Goal: Task Accomplishment & Management: Complete application form

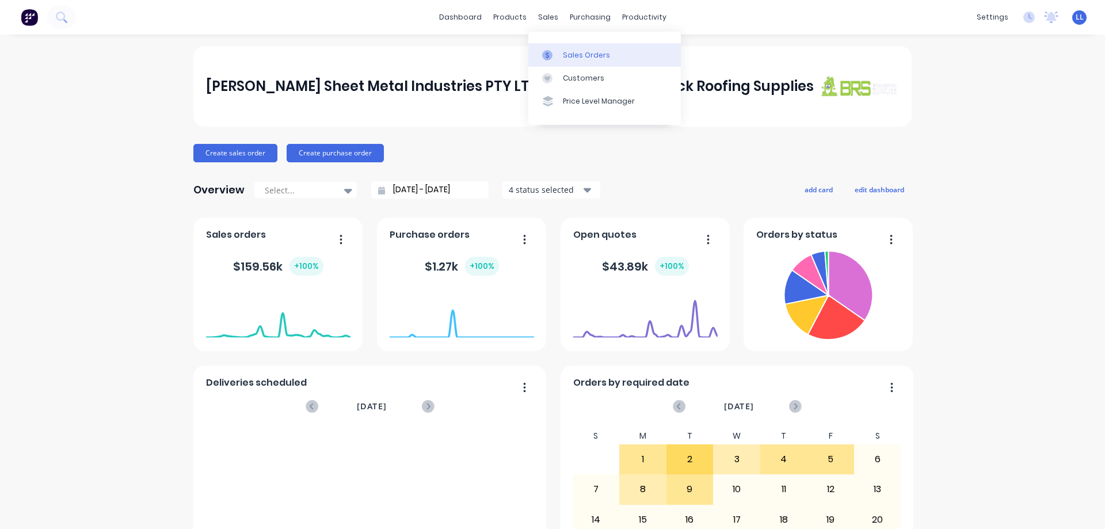
click at [552, 56] on icon at bounding box center [547, 55] width 10 height 10
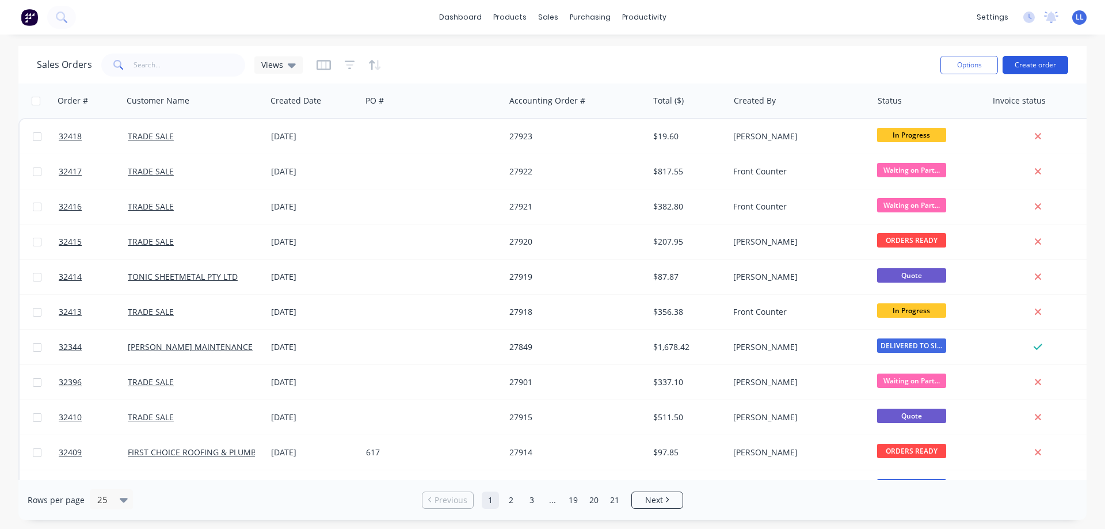
click at [1043, 64] on button "Create order" at bounding box center [1036, 65] width 66 height 18
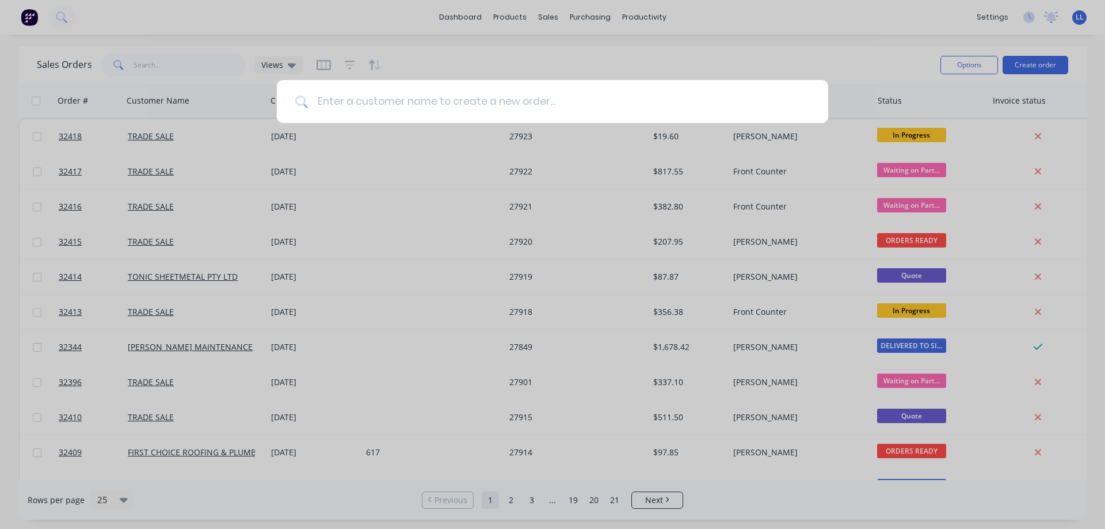
click at [465, 105] on input at bounding box center [559, 101] width 502 height 43
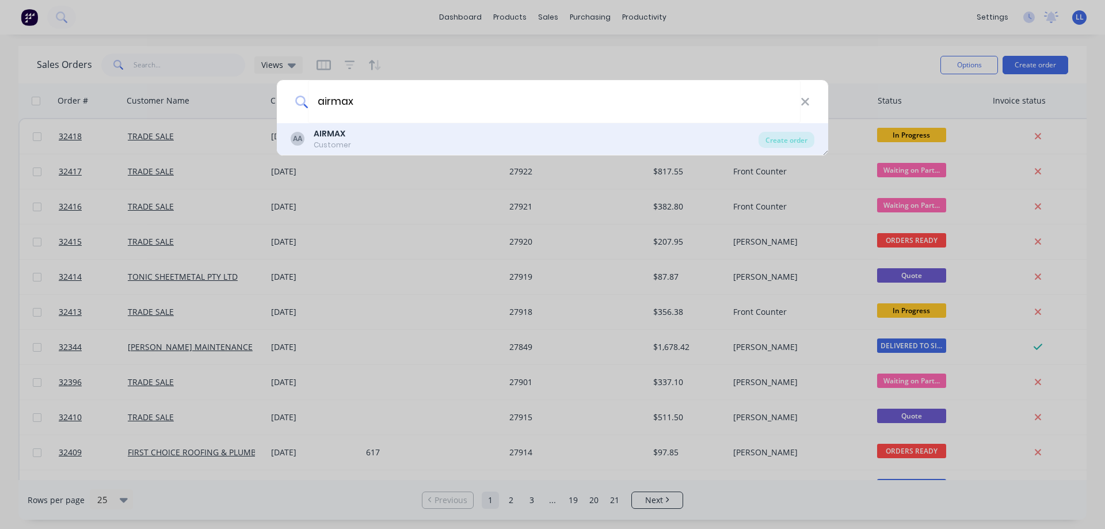
type input "airmax"
click at [332, 147] on div "Customer" at bounding box center [332, 145] width 37 height 10
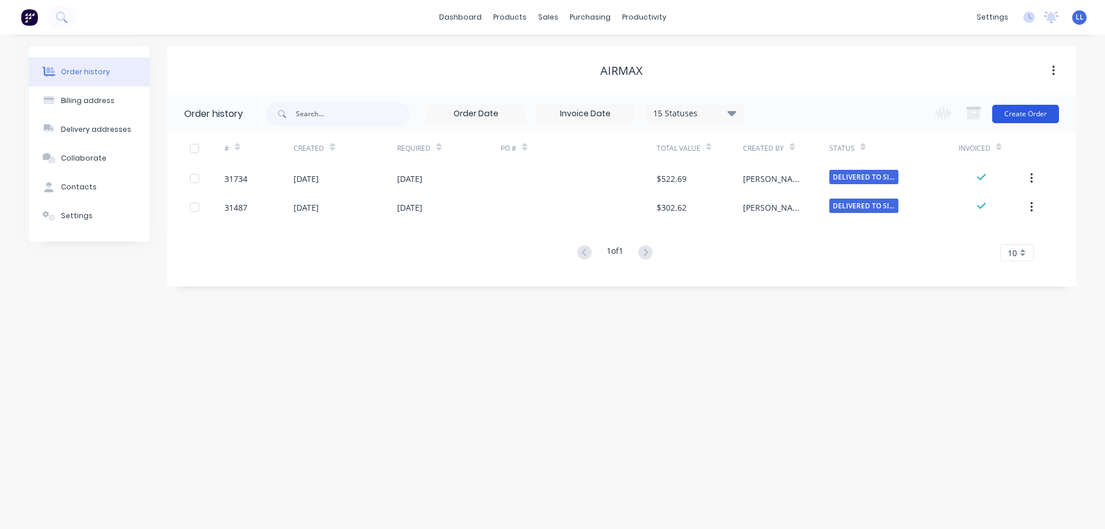
click at [1018, 113] on button "Create Order" at bounding box center [1025, 114] width 67 height 18
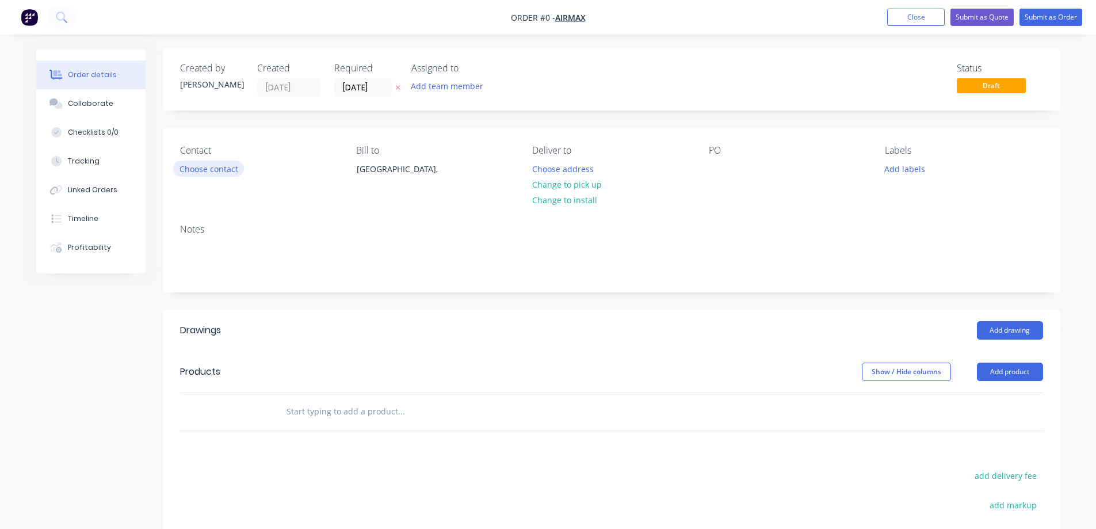
click at [205, 167] on button "Choose contact" at bounding box center [208, 169] width 71 height 16
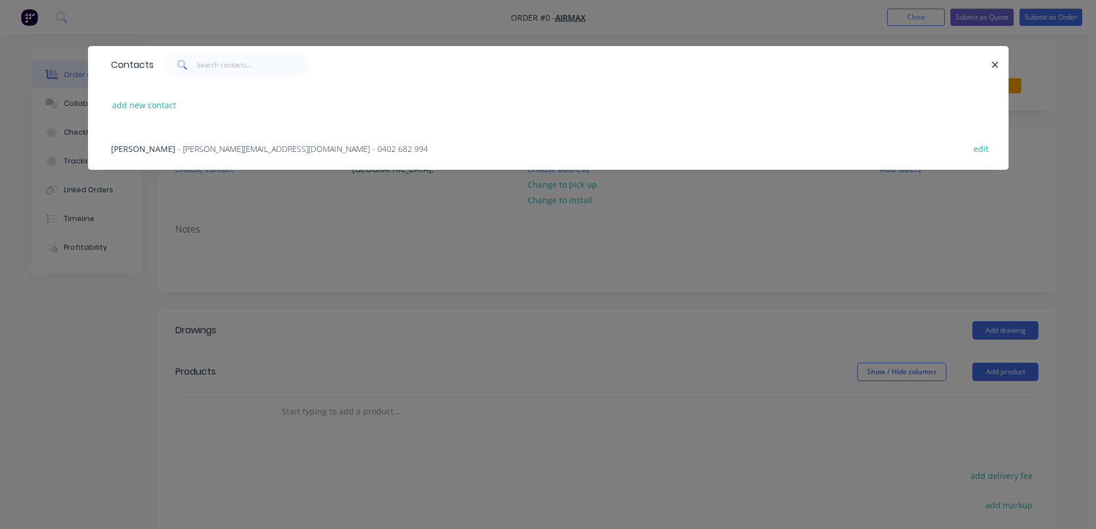
click at [219, 147] on span "- [PERSON_NAME][EMAIL_ADDRESS][DOMAIN_NAME] - 0402 682 994" at bounding box center [303, 148] width 250 height 11
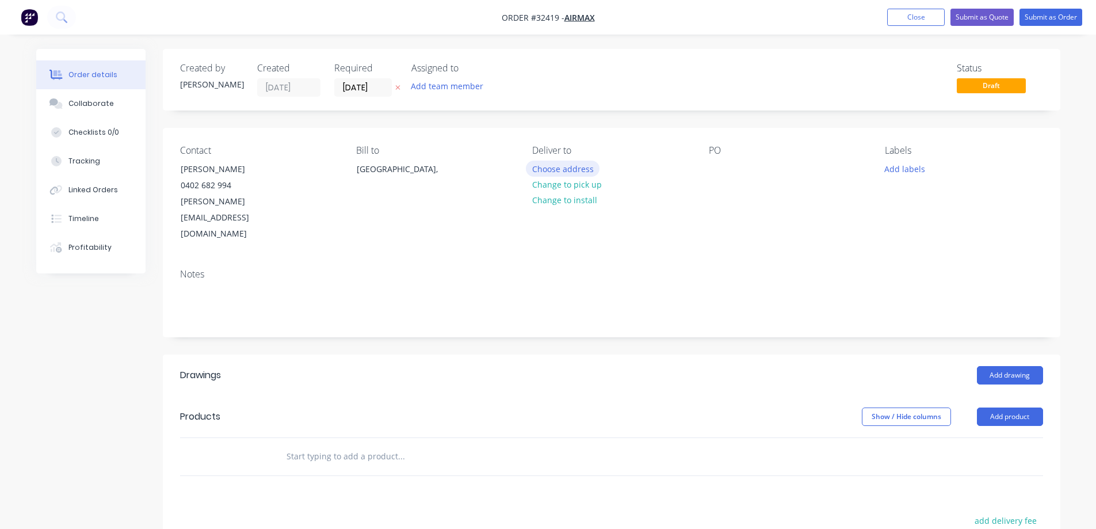
click at [563, 167] on button "Choose address" at bounding box center [563, 169] width 74 height 16
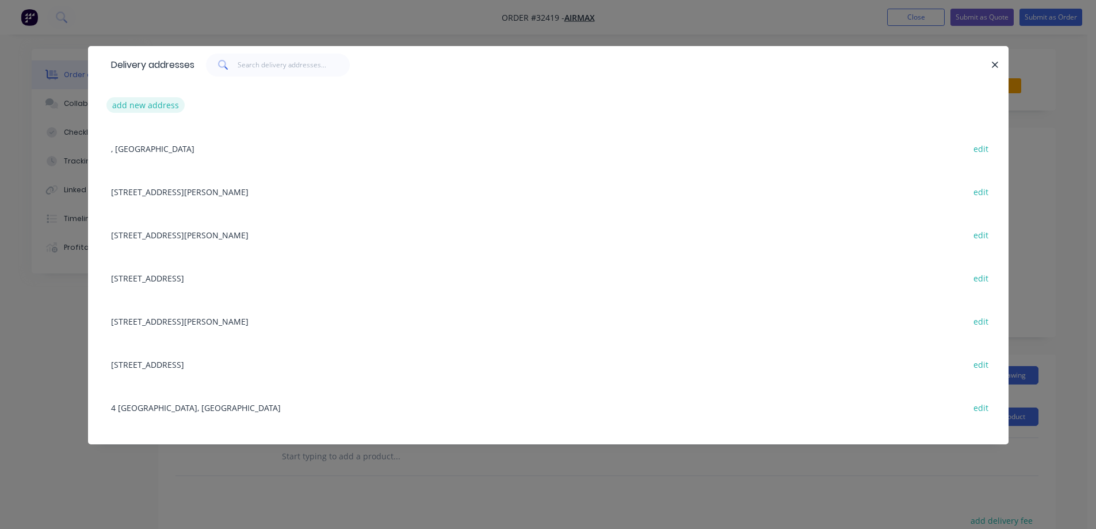
click at [171, 104] on button "add new address" at bounding box center [145, 105] width 79 height 16
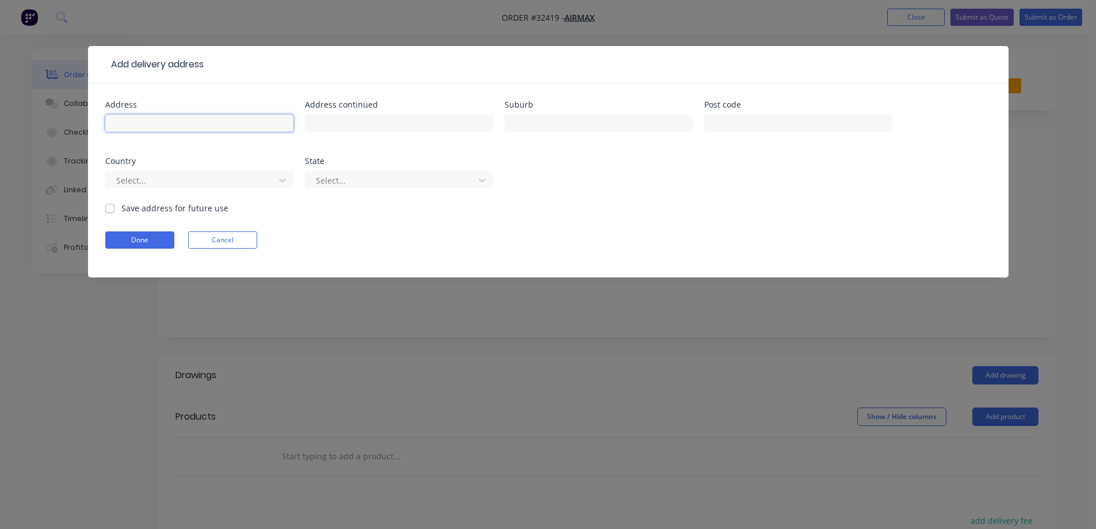
click at [174, 125] on input "text" at bounding box center [199, 123] width 188 height 17
type input "19 Creek View"
click at [565, 124] on input "text" at bounding box center [599, 123] width 188 height 17
type input "Thomastown"
click at [195, 189] on div "Select..." at bounding box center [199, 185] width 188 height 34
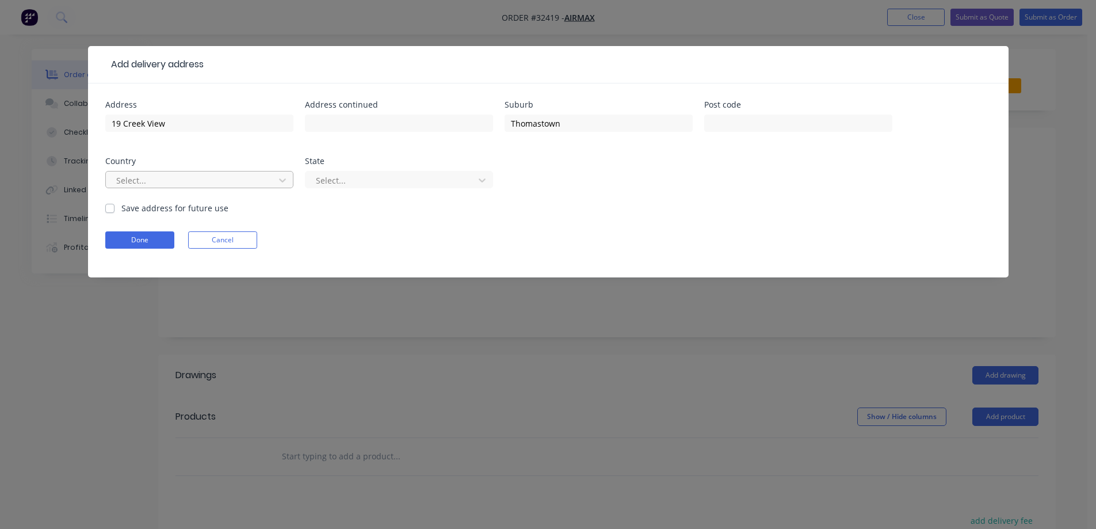
click at [192, 176] on div at bounding box center [192, 180] width 154 height 14
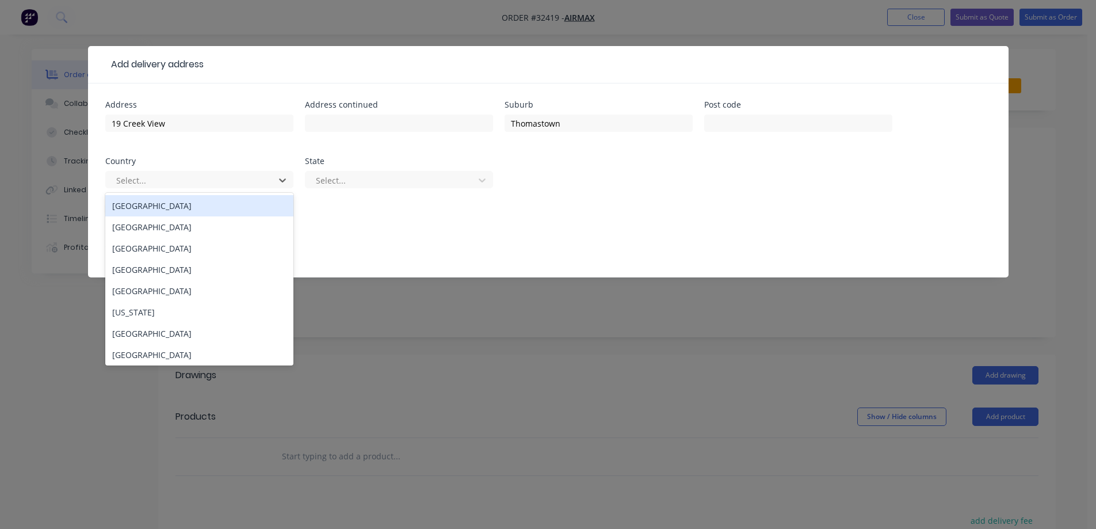
click at [147, 209] on div "[GEOGRAPHIC_DATA]" at bounding box center [199, 205] width 188 height 21
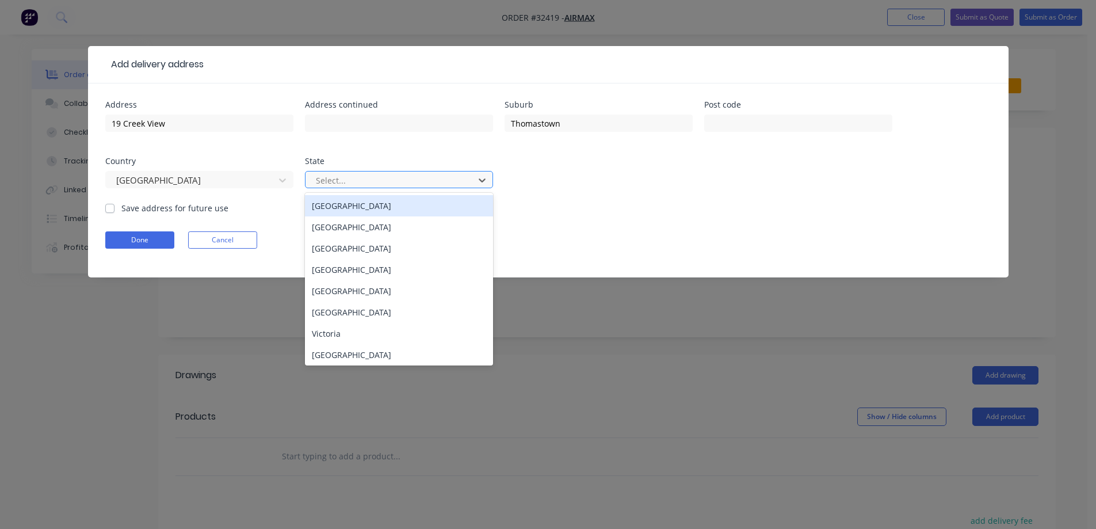
click at [331, 184] on div at bounding box center [392, 180] width 154 height 14
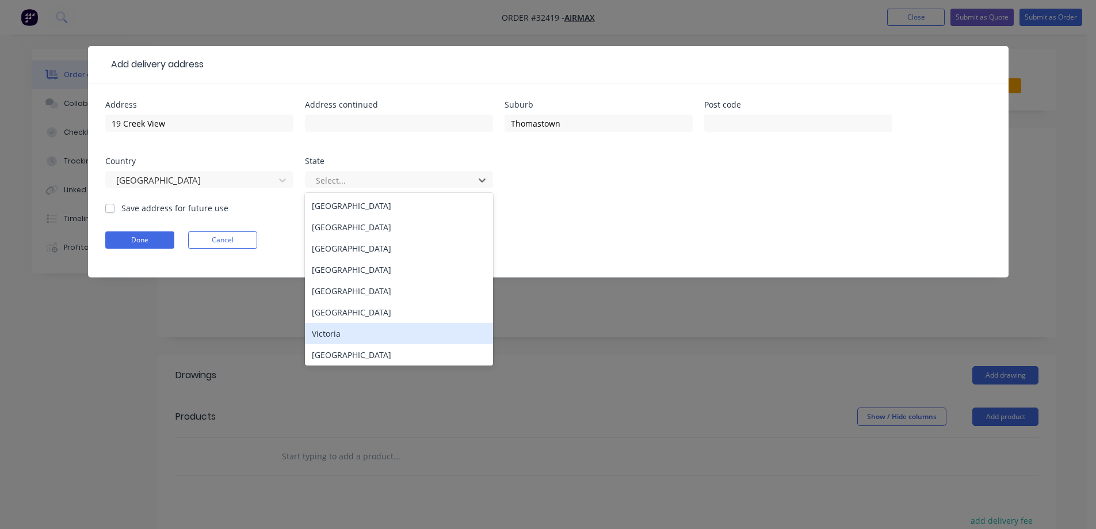
click at [338, 336] on div "Victoria" at bounding box center [399, 333] width 188 height 21
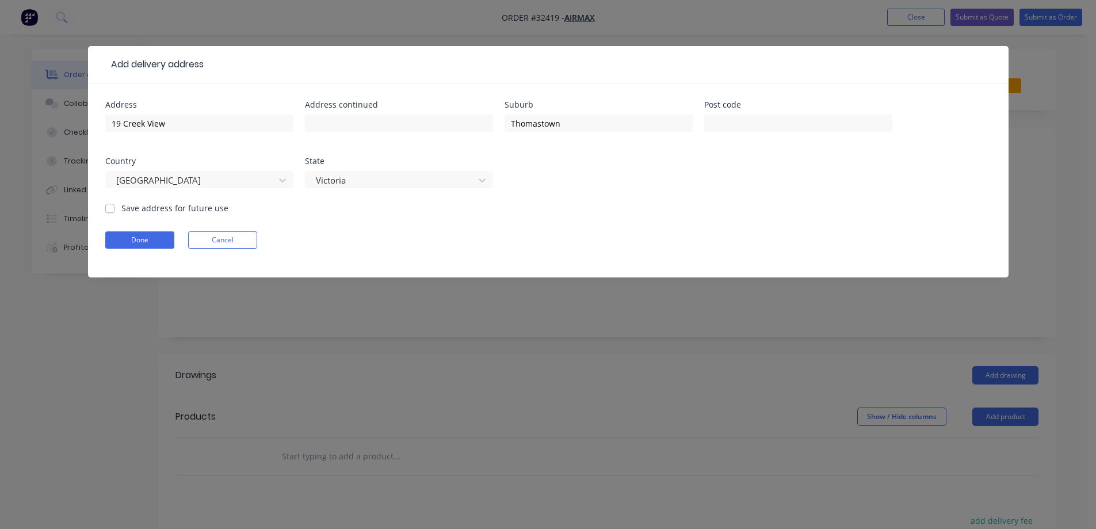
click at [121, 207] on label "Save address for future use" at bounding box center [174, 208] width 107 height 12
click at [108, 207] on input "Save address for future use" at bounding box center [109, 207] width 9 height 11
checkbox input "true"
click at [147, 237] on button "Done" at bounding box center [139, 239] width 69 height 17
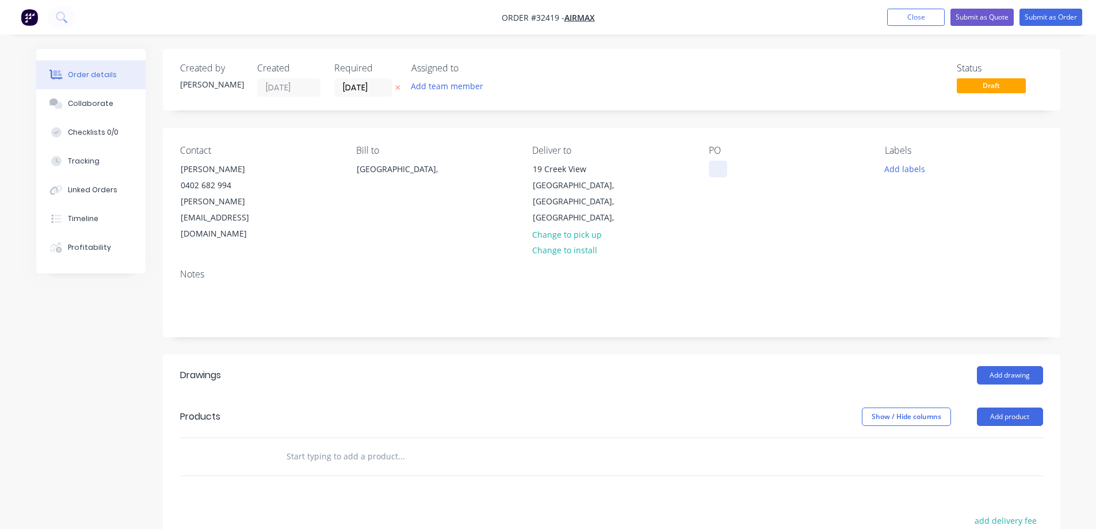
click at [723, 166] on div at bounding box center [718, 169] width 18 height 17
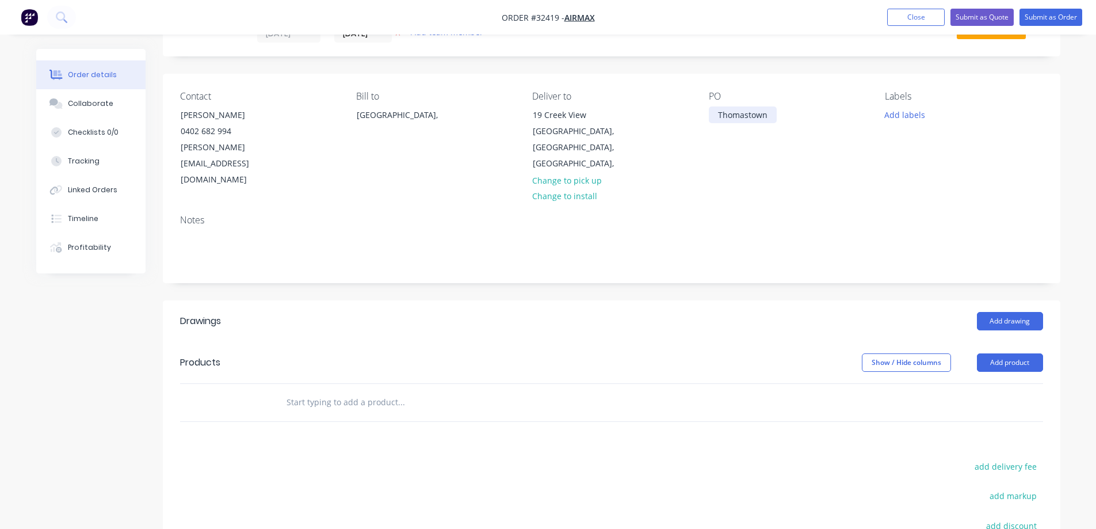
scroll to position [115, 0]
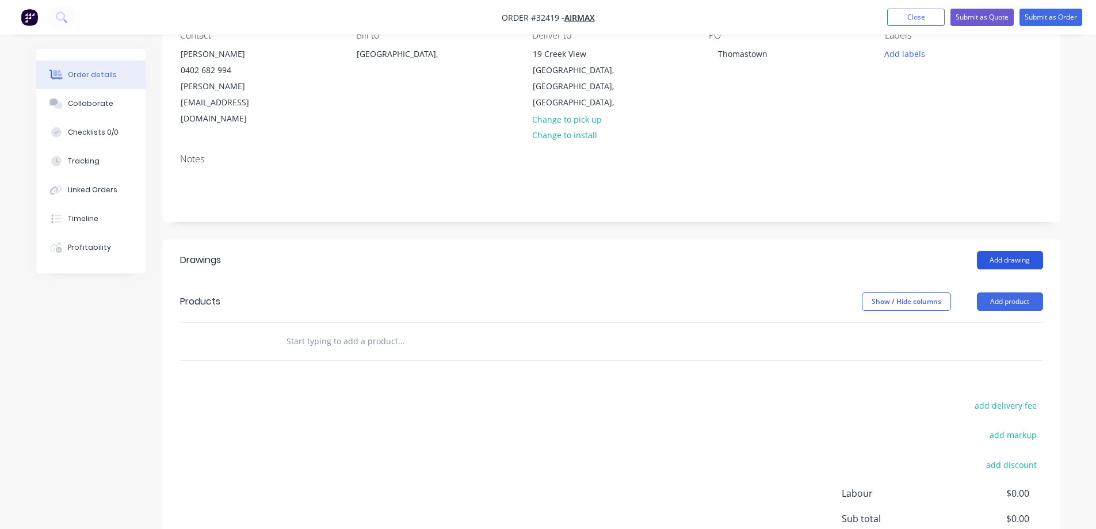
click at [1012, 251] on button "Add drawing" at bounding box center [1010, 260] width 66 height 18
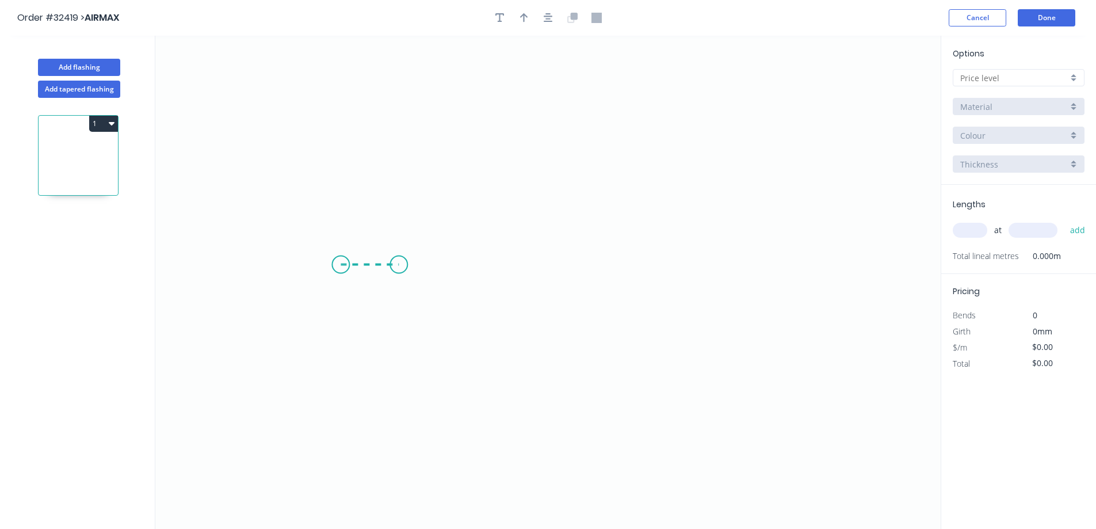
drag, startPoint x: 341, startPoint y: 265, endPoint x: 399, endPoint y: 261, distance: 58.2
click at [399, 261] on icon "0" at bounding box center [548, 282] width 786 height 493
click at [387, 123] on icon "0 ?" at bounding box center [548, 282] width 786 height 493
drag, startPoint x: 387, startPoint y: 123, endPoint x: 573, endPoint y: 116, distance: 186.6
click at [573, 116] on icon "0 ? ? ? º" at bounding box center [548, 282] width 786 height 493
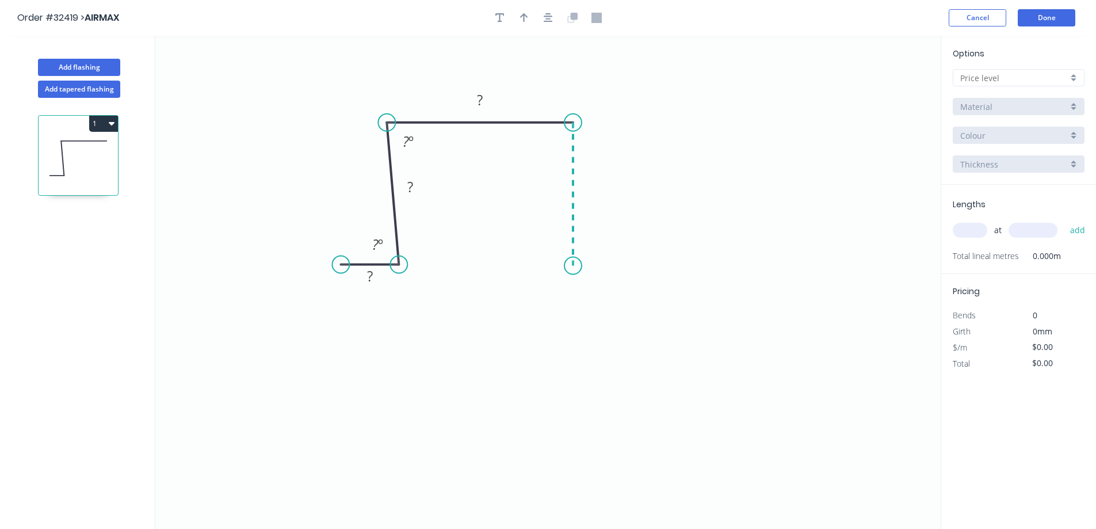
click at [568, 266] on icon "0 ? ? ? ? º ? º" at bounding box center [548, 282] width 786 height 493
drag, startPoint x: 653, startPoint y: 256, endPoint x: 677, endPoint y: 256, distance: 23.6
click at [677, 256] on icon "0 ? ? ? ? ? º ? º" at bounding box center [548, 282] width 786 height 493
drag, startPoint x: 677, startPoint y: 254, endPoint x: 677, endPoint y: 262, distance: 8.1
click at [677, 262] on circle at bounding box center [677, 265] width 17 height 17
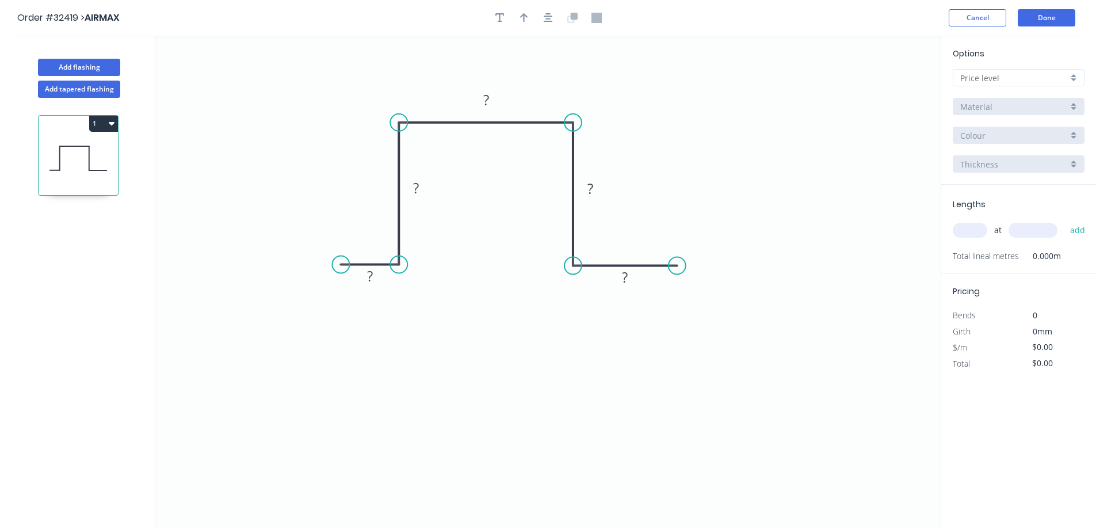
drag, startPoint x: 381, startPoint y: 121, endPoint x: 394, endPoint y: 120, distance: 12.7
click at [394, 120] on circle at bounding box center [398, 122] width 17 height 17
click at [378, 283] on rect at bounding box center [370, 277] width 23 height 16
click at [1015, 80] on input "text" at bounding box center [1015, 78] width 108 height 12
click at [997, 100] on div "A" at bounding box center [1019, 100] width 131 height 20
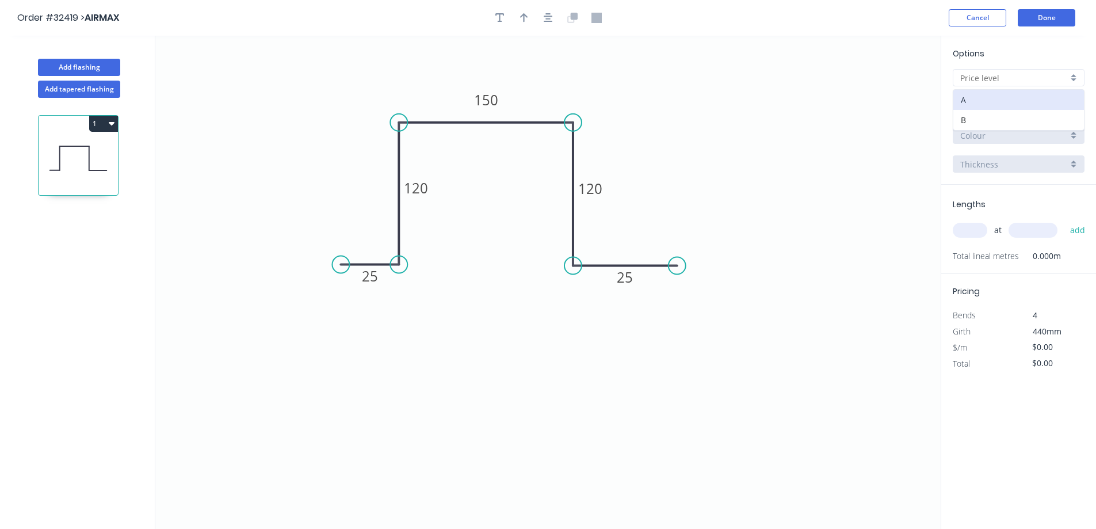
type input "A"
type input "$25.01"
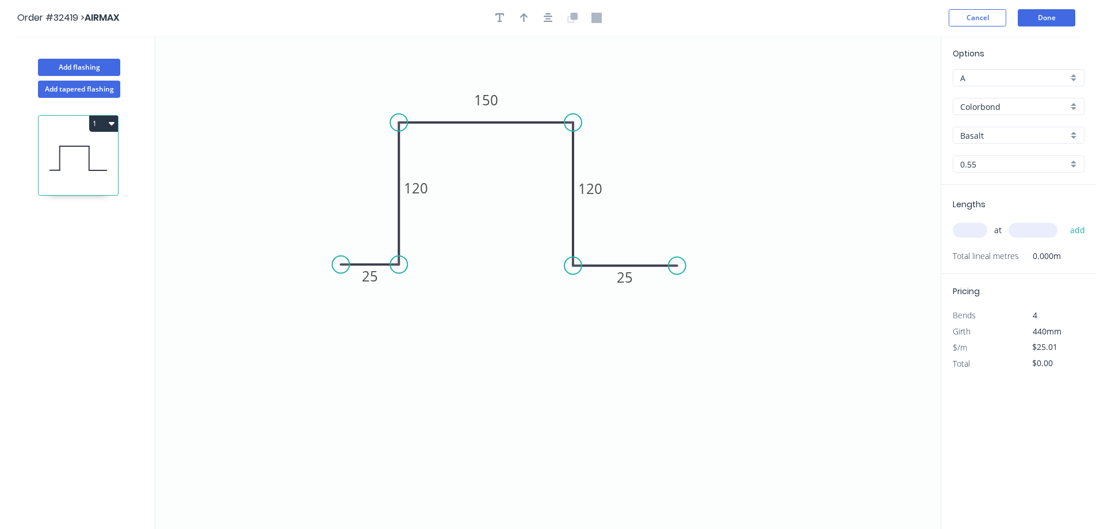
click at [1003, 133] on input "Basalt" at bounding box center [1015, 135] width 108 height 12
click at [1000, 154] on div "Dune" at bounding box center [1019, 157] width 131 height 20
type input "Dune"
click at [983, 226] on input "text" at bounding box center [970, 230] width 35 height 15
type input "5"
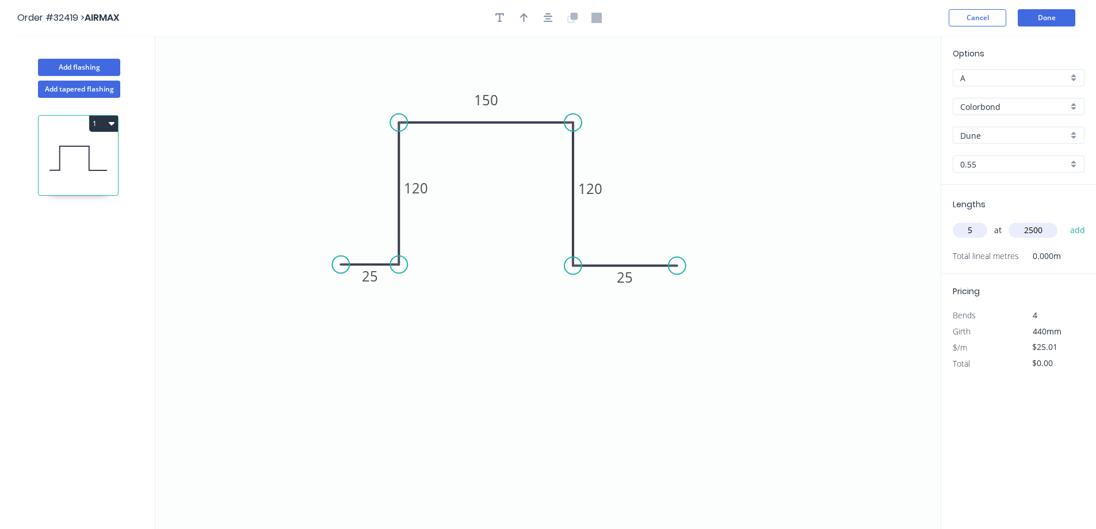
type input "2500"
click at [1065, 220] on button "add" at bounding box center [1078, 230] width 27 height 20
type input "$312.63"
type input "1"
type input "5000"
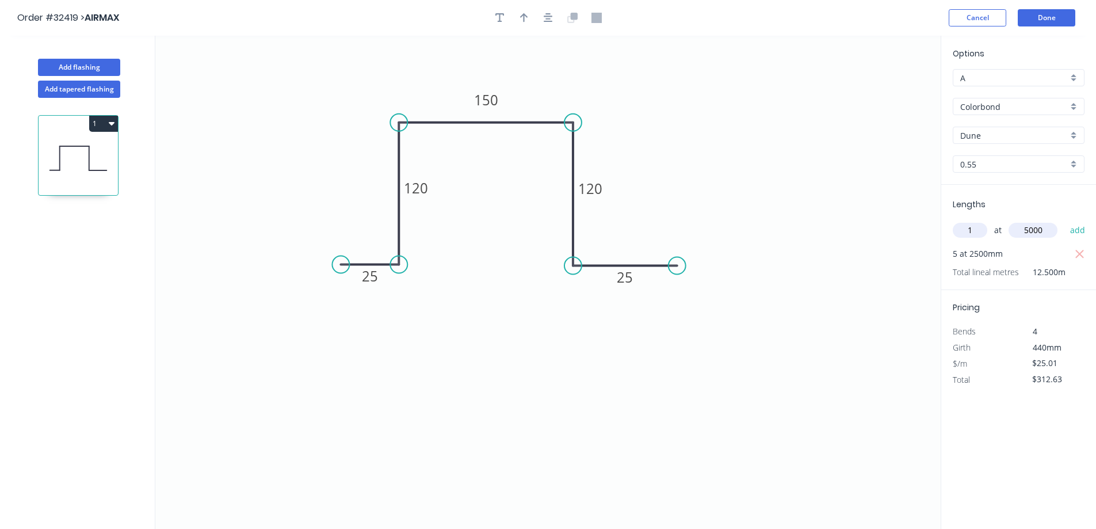
click at [1065, 220] on button "add" at bounding box center [1078, 230] width 27 height 20
type input "$437.68"
click at [1048, 22] on button "Done" at bounding box center [1047, 17] width 58 height 17
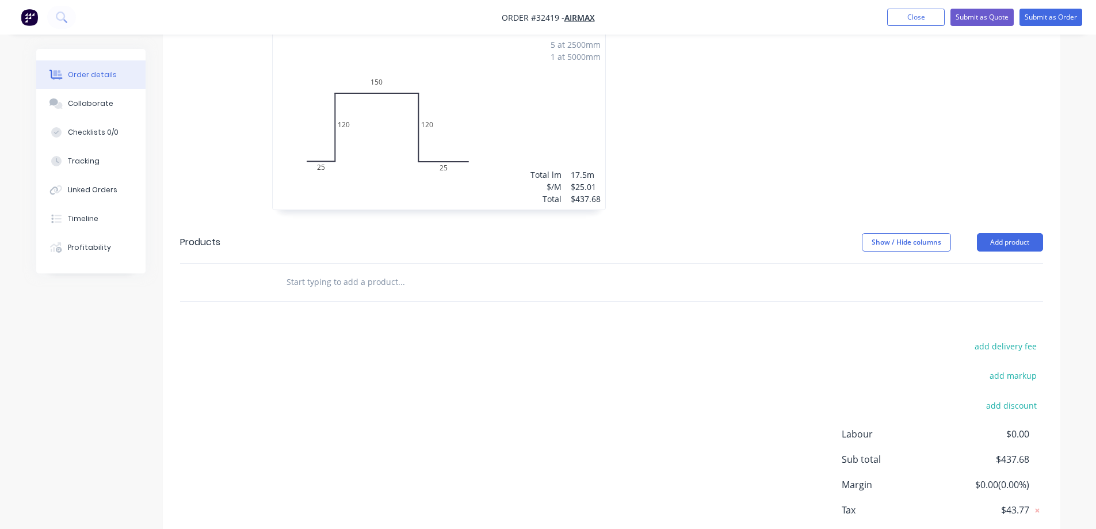
scroll to position [413, 0]
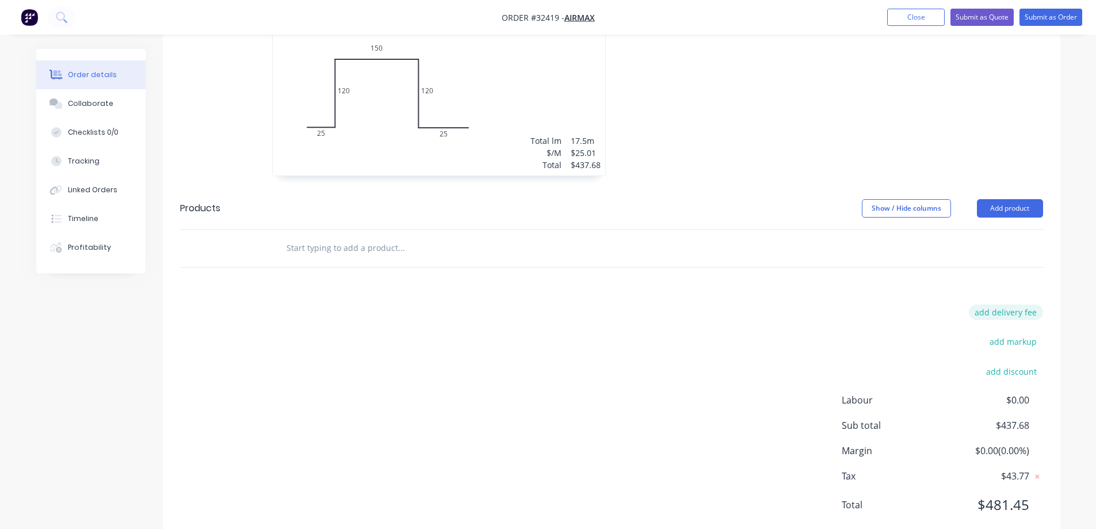
click at [1014, 304] on button "add delivery fee" at bounding box center [1006, 312] width 74 height 16
type input "50.00"
click input "submit" at bounding box center [0, 0] width 0 height 0
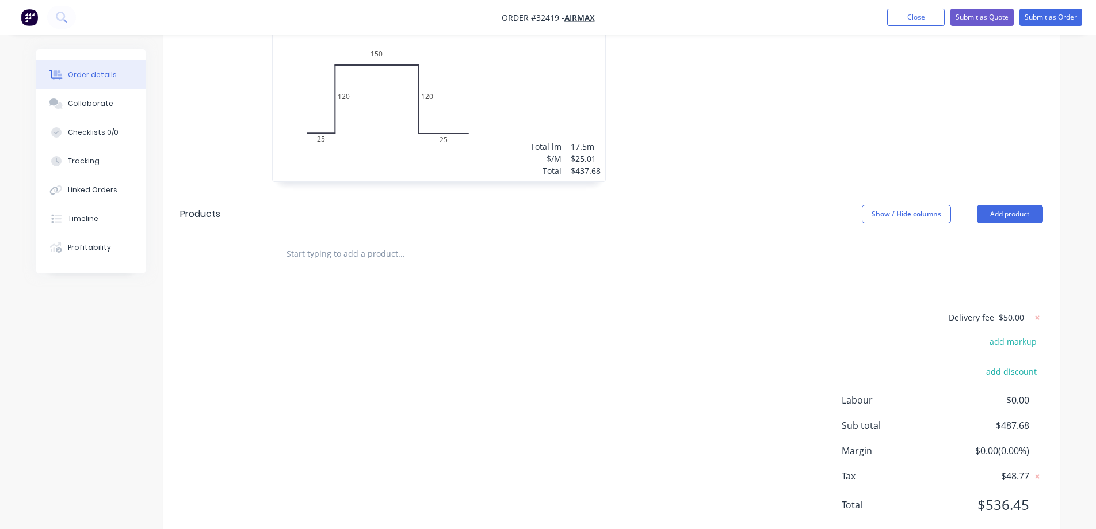
click at [376, 405] on div "Delivery fee $50.00 add markup add discount Labour $0.00 Sub total $487.68 Marg…" at bounding box center [611, 418] width 863 height 216
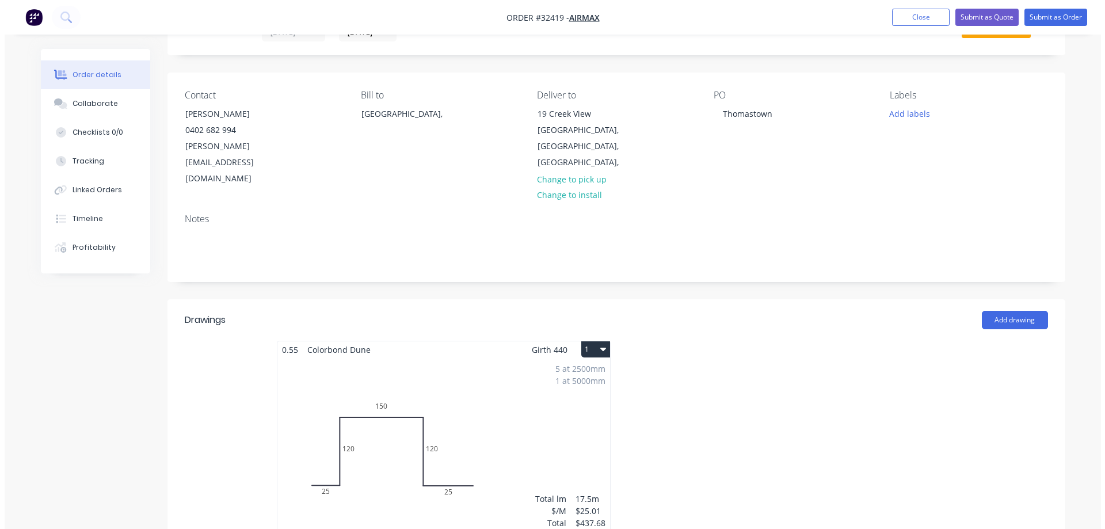
scroll to position [0, 0]
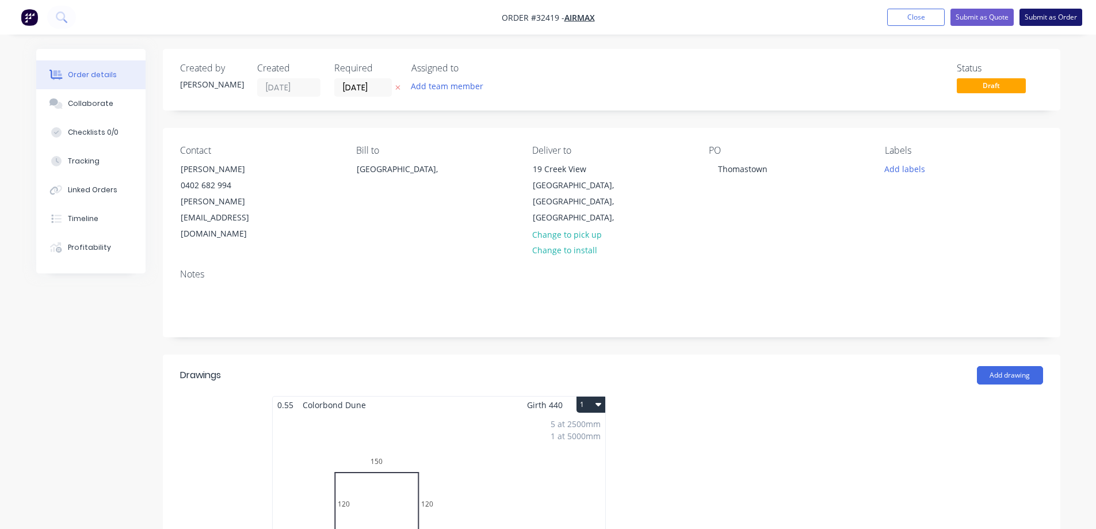
click at [1047, 19] on button "Submit as Order" at bounding box center [1051, 17] width 63 height 17
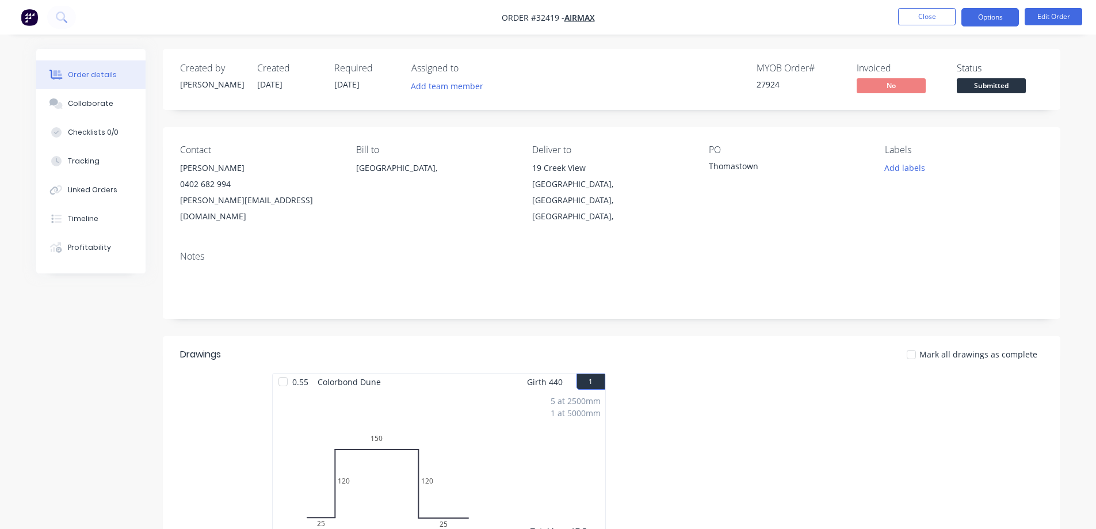
click at [992, 22] on button "Options" at bounding box center [991, 17] width 58 height 18
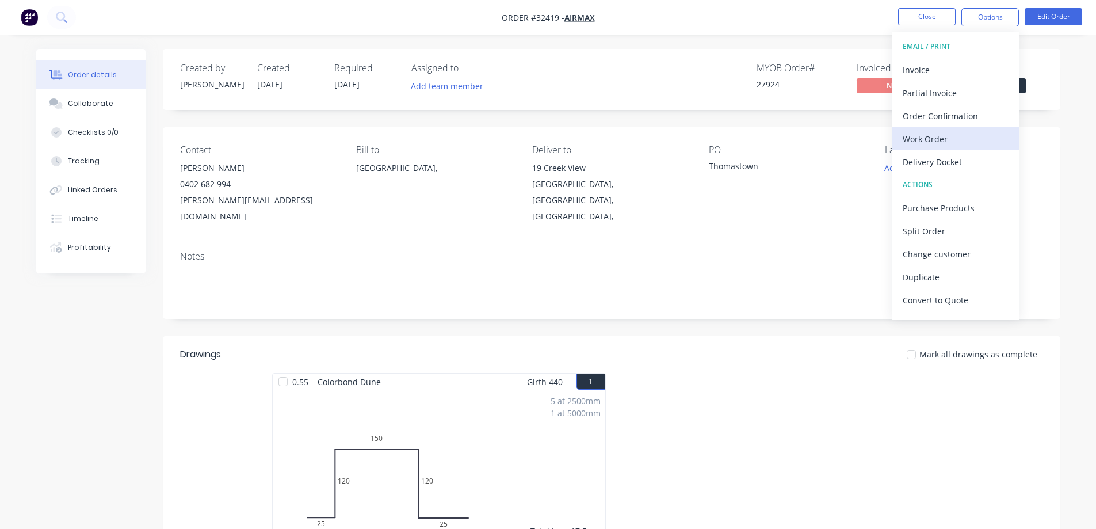
click at [932, 144] on div "Work Order" at bounding box center [956, 139] width 106 height 17
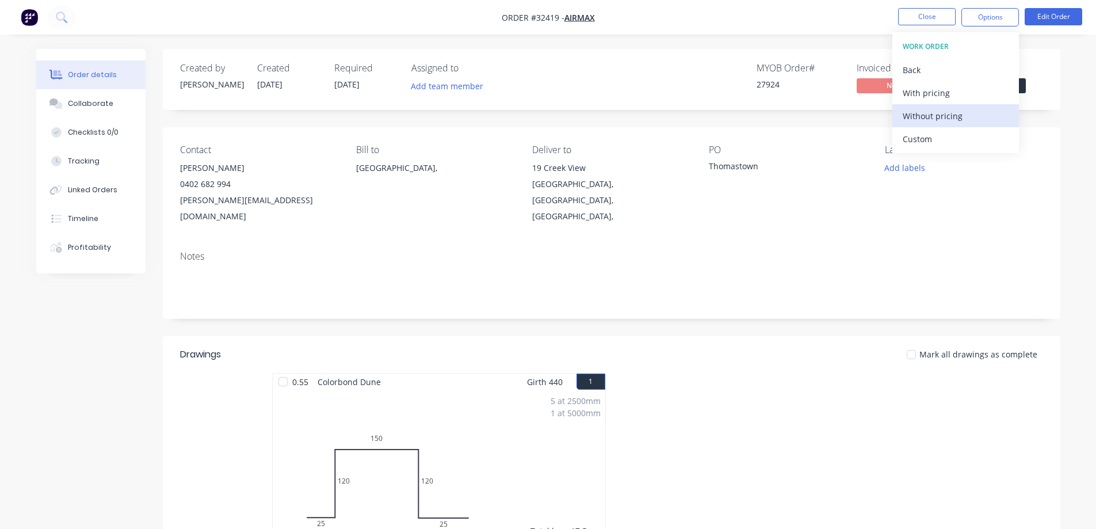
click at [927, 122] on div "Without pricing" at bounding box center [956, 116] width 106 height 17
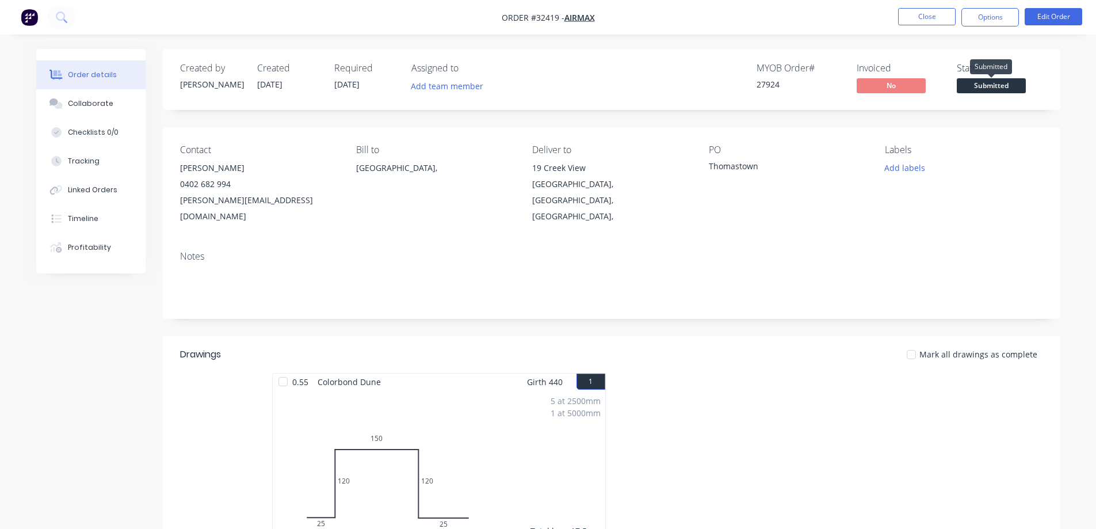
click at [1022, 89] on span "Submitted" at bounding box center [991, 85] width 69 height 14
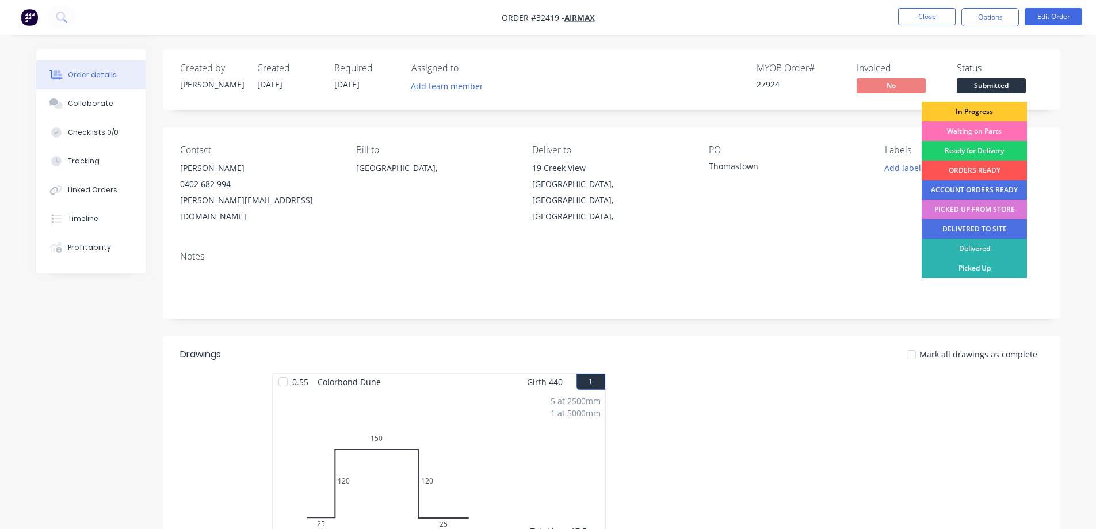
click at [992, 113] on div "In Progress" at bounding box center [974, 112] width 105 height 20
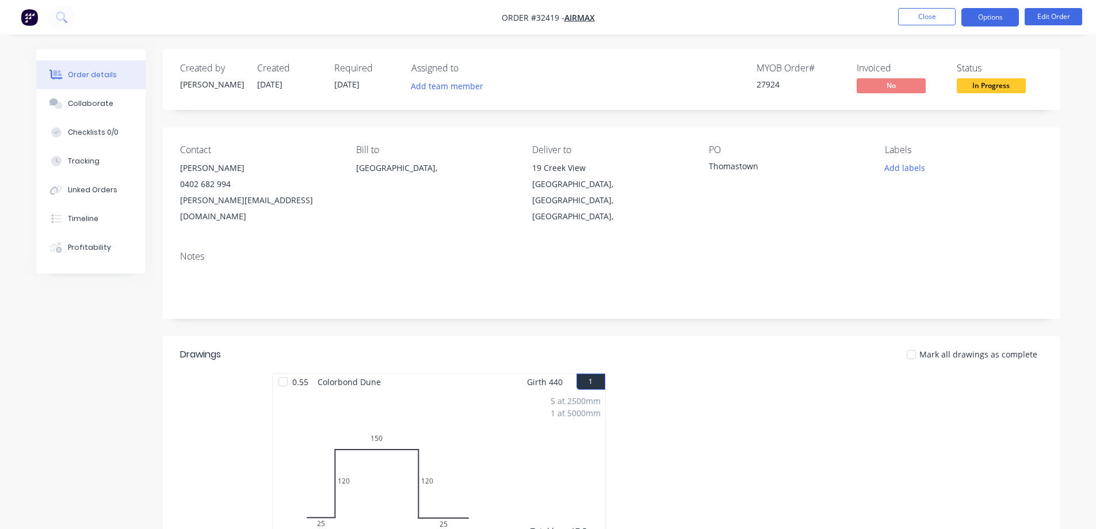
click at [983, 20] on button "Options" at bounding box center [991, 17] width 58 height 18
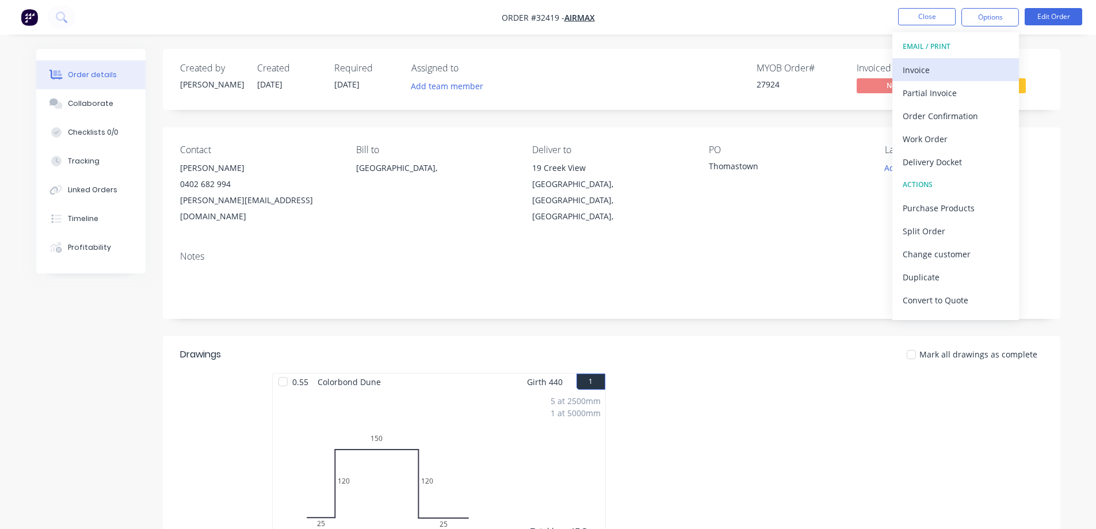
click at [942, 77] on div "Invoice" at bounding box center [956, 70] width 106 height 17
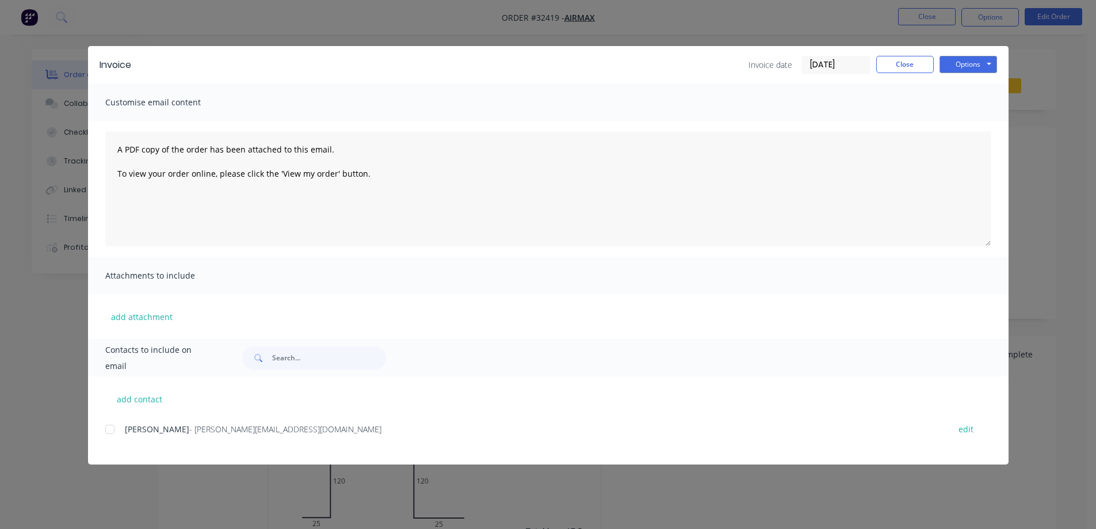
click at [114, 428] on div at bounding box center [109, 429] width 23 height 23
click at [981, 62] on button "Options" at bounding box center [969, 64] width 58 height 17
click at [966, 127] on button "Email" at bounding box center [977, 122] width 74 height 19
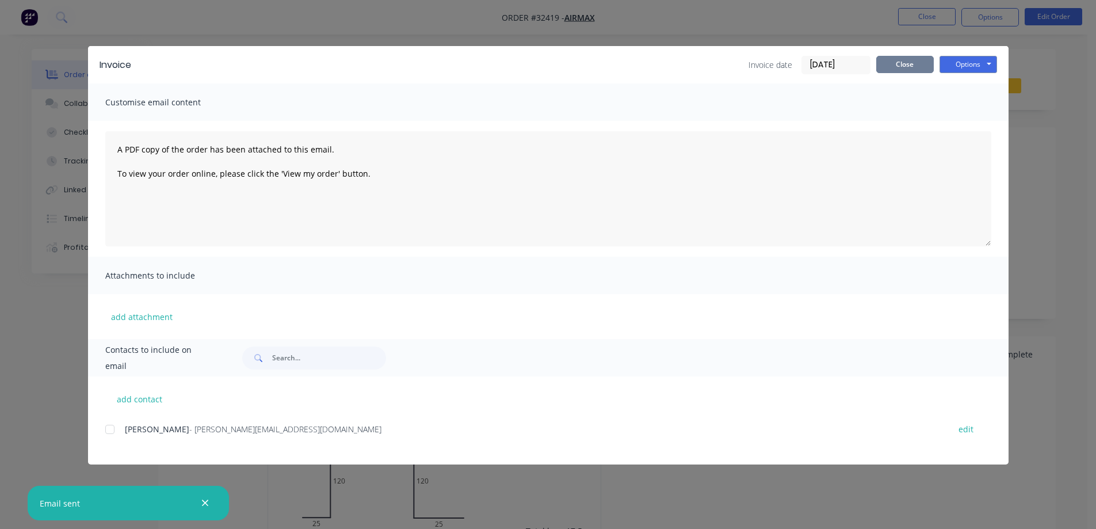
click at [924, 59] on button "Close" at bounding box center [906, 64] width 58 height 17
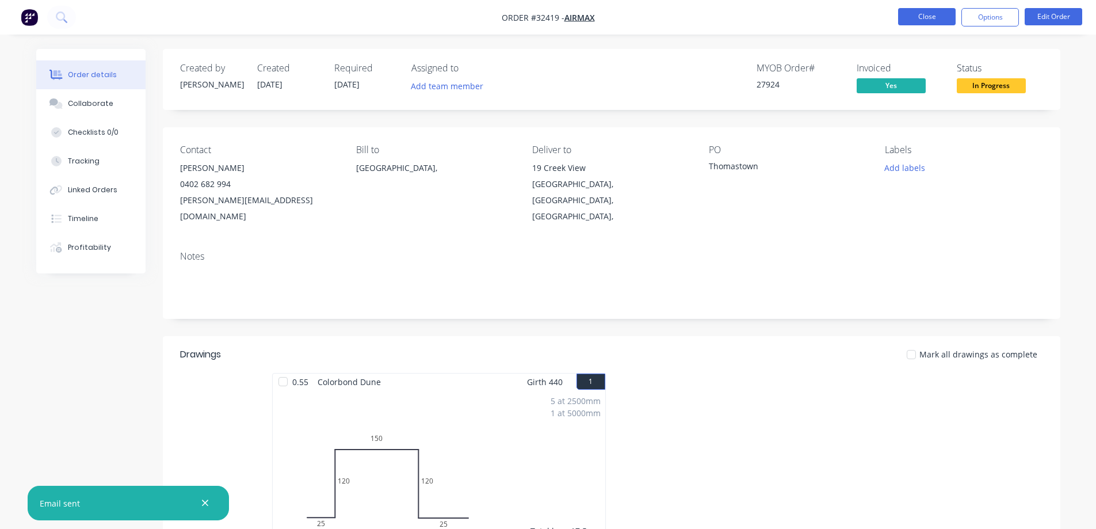
click at [934, 20] on button "Close" at bounding box center [927, 16] width 58 height 17
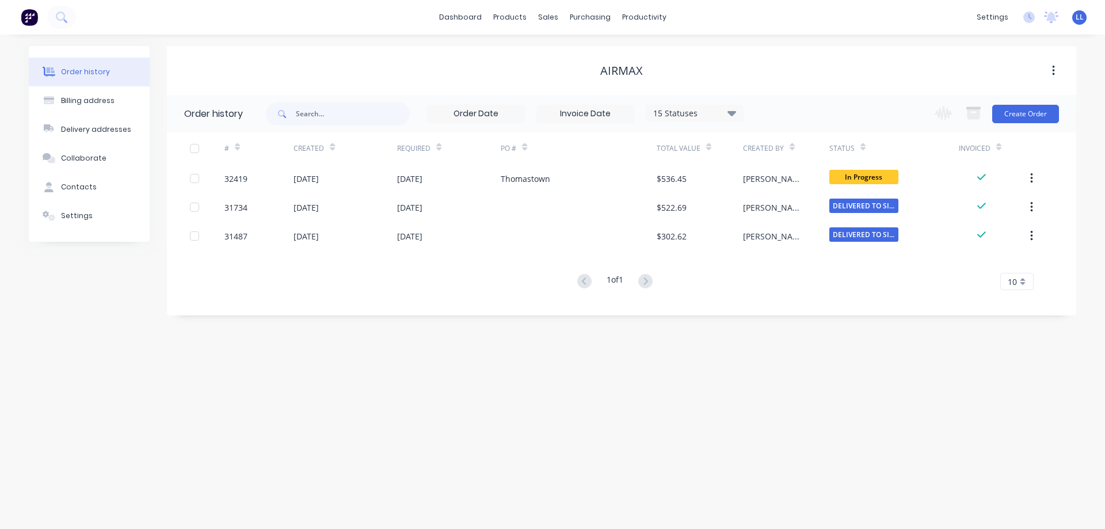
click at [21, 24] on img at bounding box center [29, 17] width 17 height 17
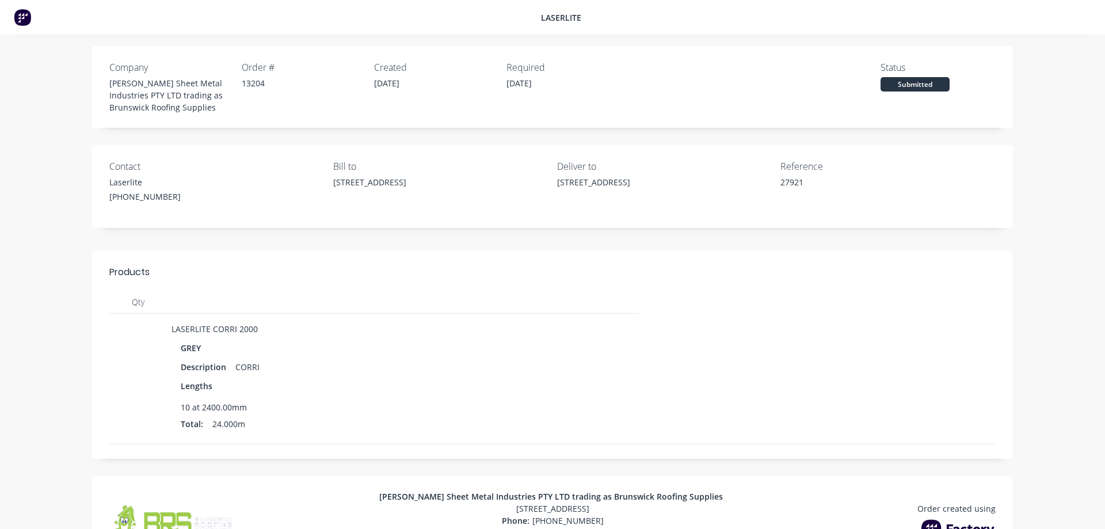
click at [23, 16] on img at bounding box center [22, 17] width 17 height 17
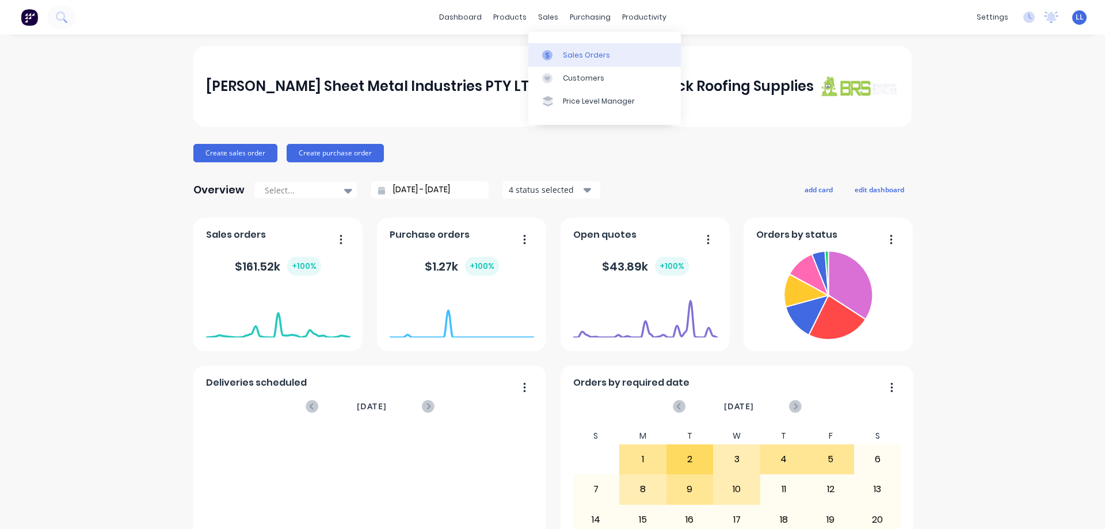
click at [599, 58] on div "Sales Orders" at bounding box center [586, 55] width 47 height 10
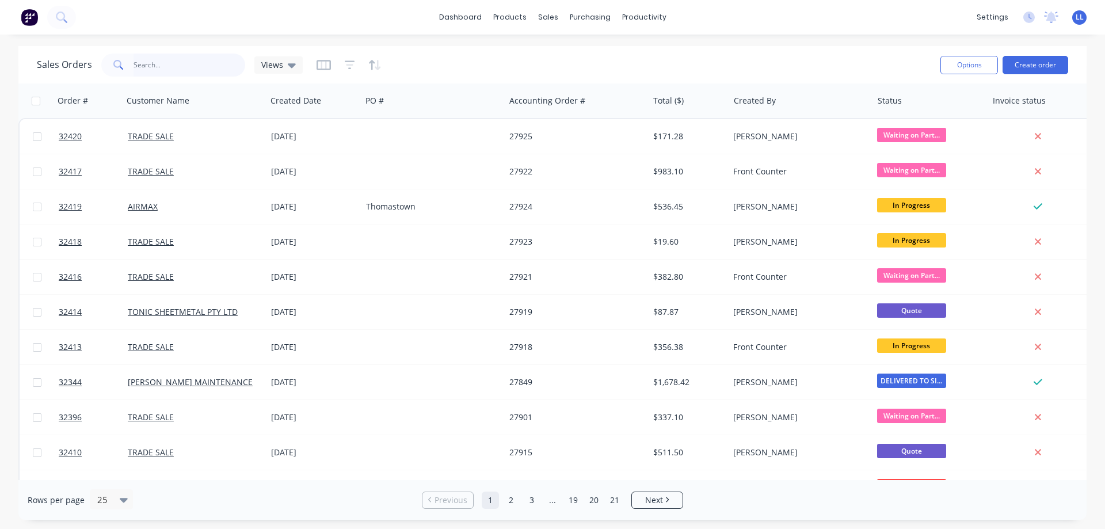
click at [142, 62] on input "text" at bounding box center [190, 65] width 112 height 23
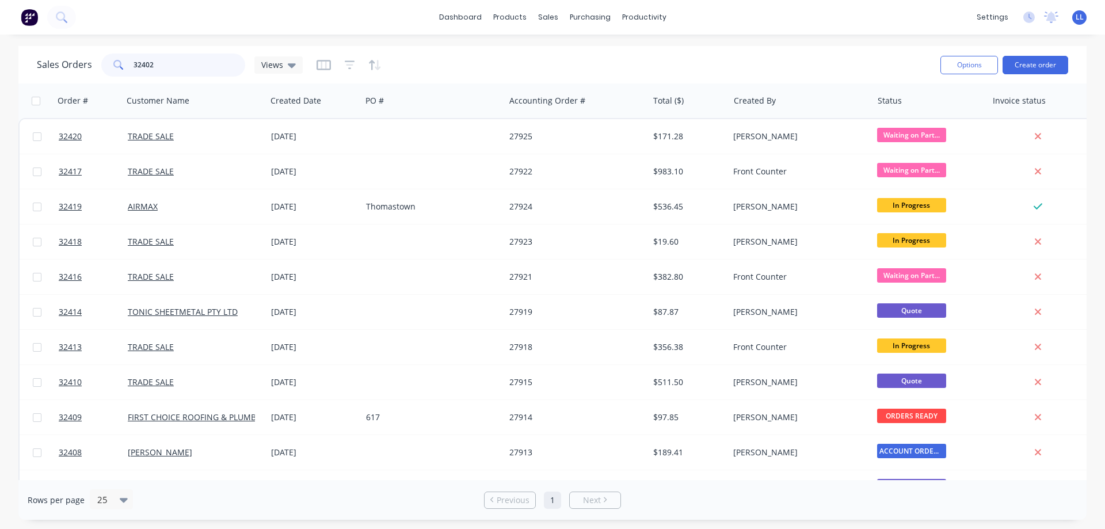
type input "32402"
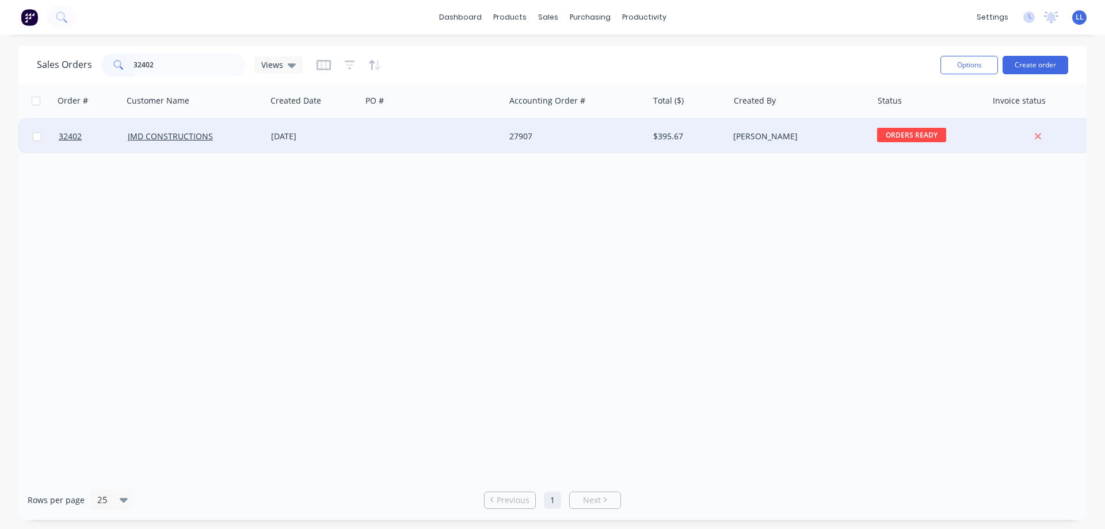
click at [400, 132] on div at bounding box center [432, 136] width 143 height 35
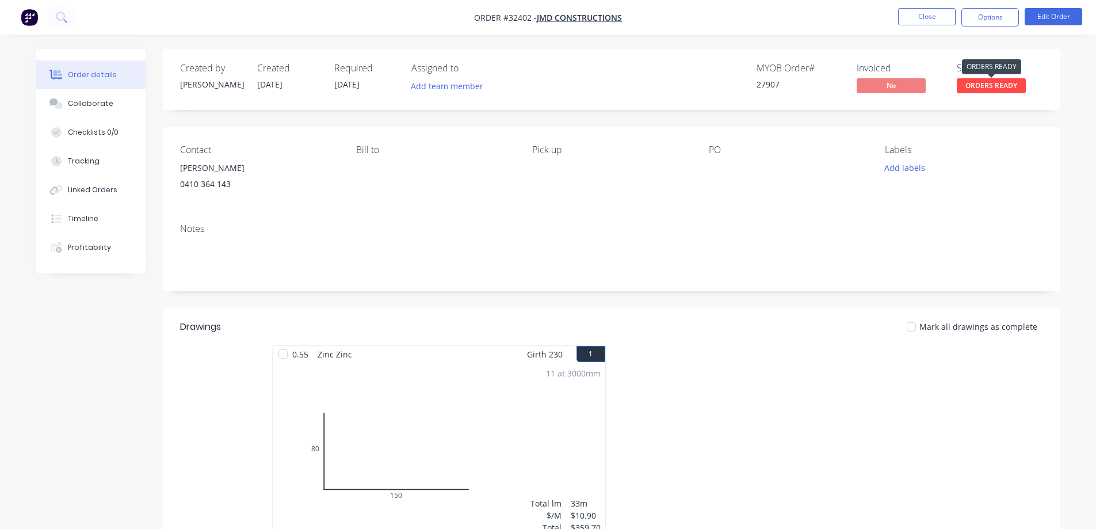
click at [996, 86] on span "ORDERS READY" at bounding box center [991, 85] width 69 height 14
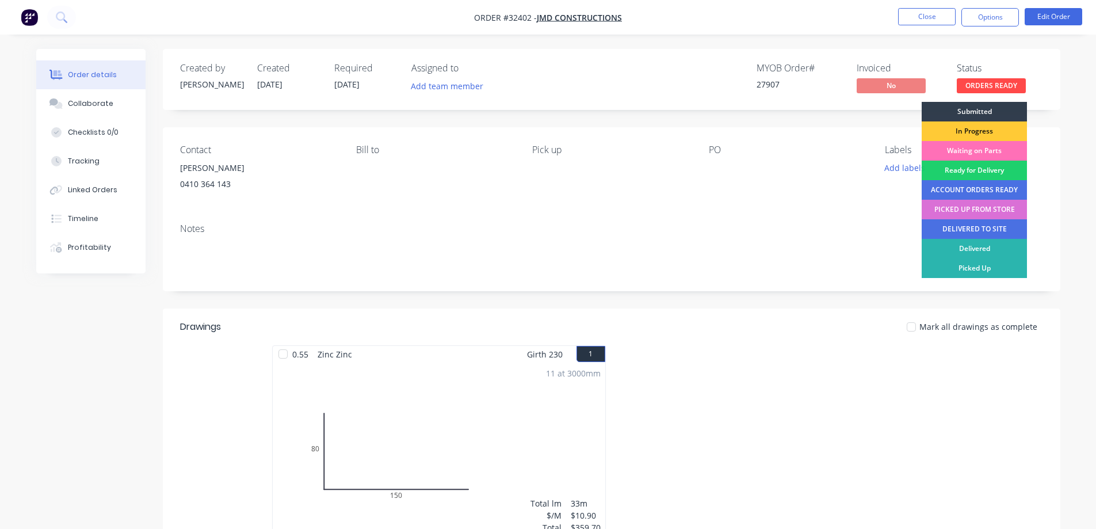
click at [984, 212] on div "PICKED UP FROM STORE" at bounding box center [974, 210] width 105 height 20
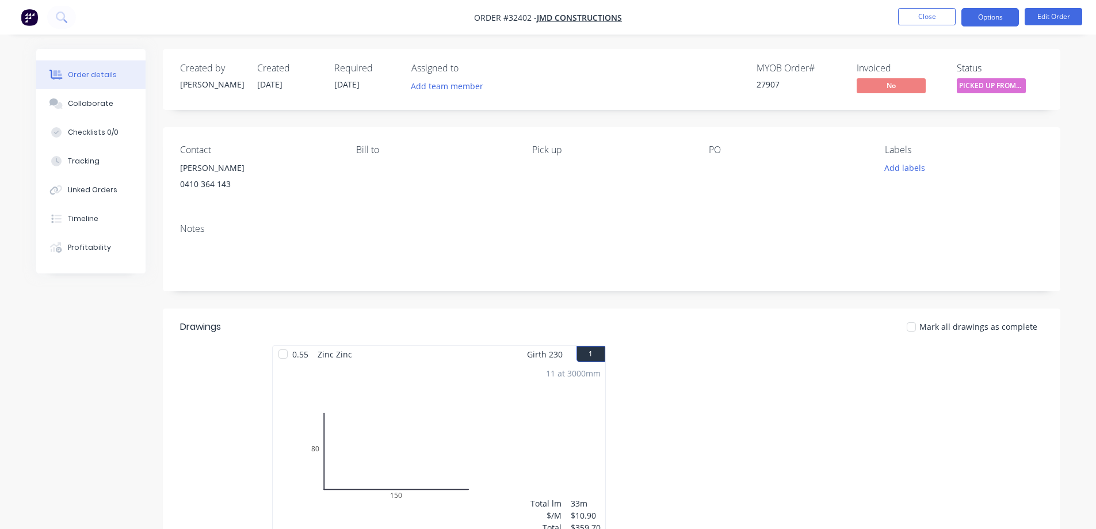
click at [993, 24] on button "Options" at bounding box center [991, 17] width 58 height 18
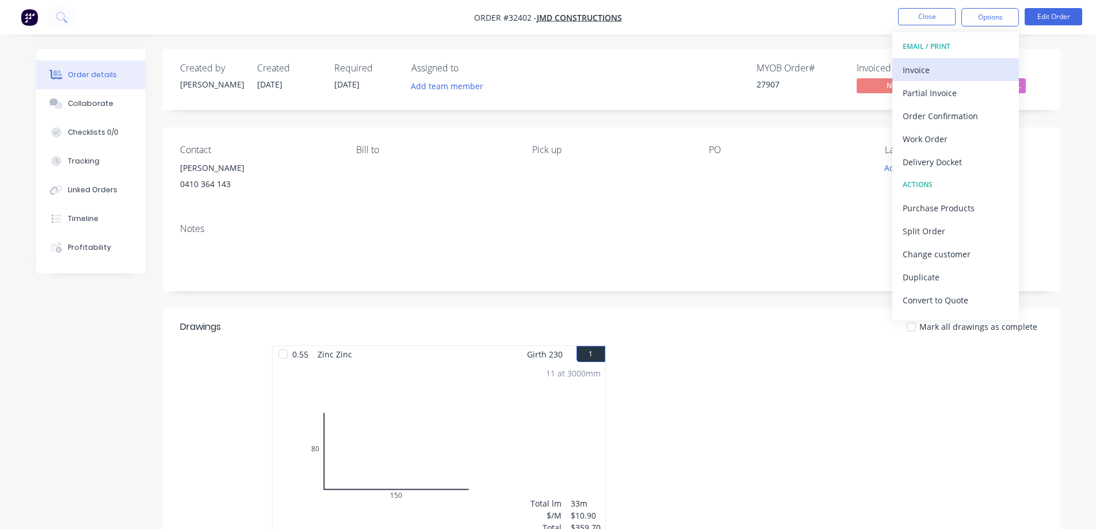
click at [946, 74] on div "Invoice" at bounding box center [956, 70] width 106 height 17
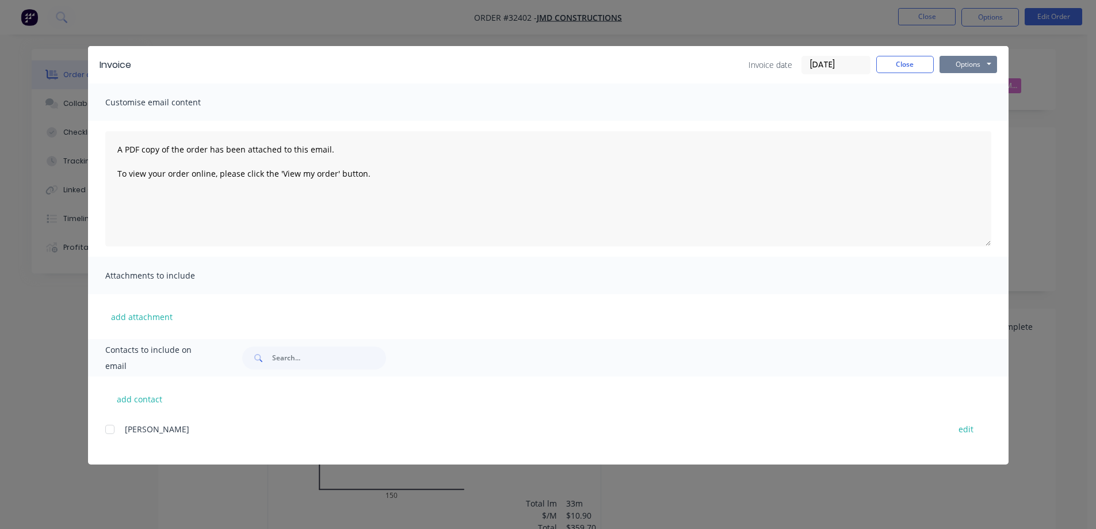
click at [971, 64] on button "Options" at bounding box center [969, 64] width 58 height 17
click at [983, 103] on button "Print" at bounding box center [977, 103] width 74 height 19
